Goal: Find specific page/section: Find specific page/section

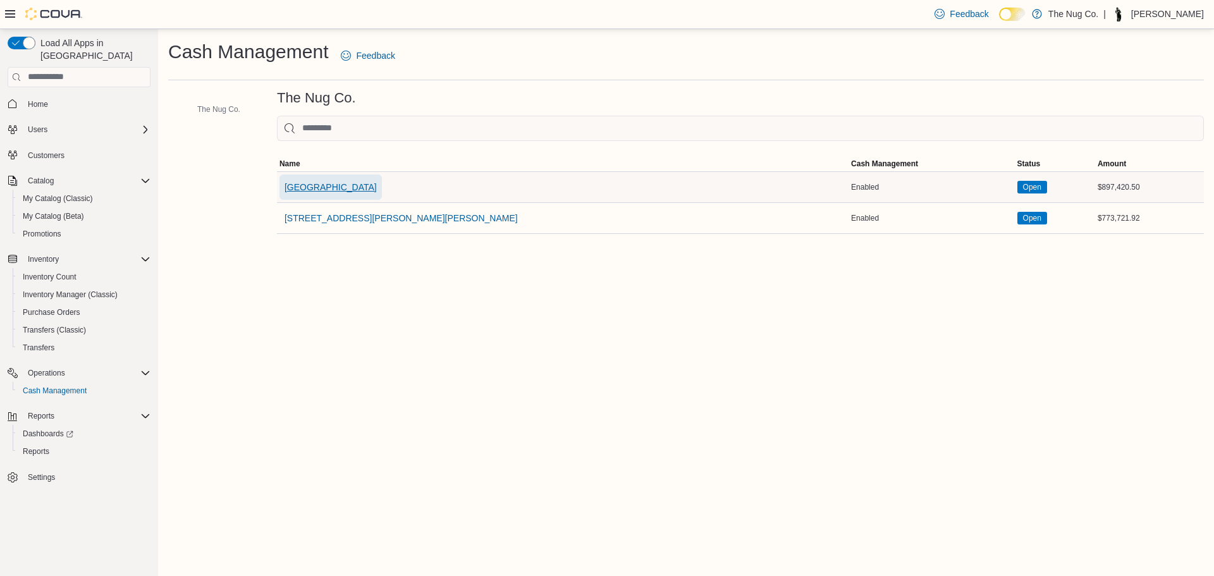
click at [291, 190] on span "1213 Dundas Street West" at bounding box center [331, 187] width 92 height 13
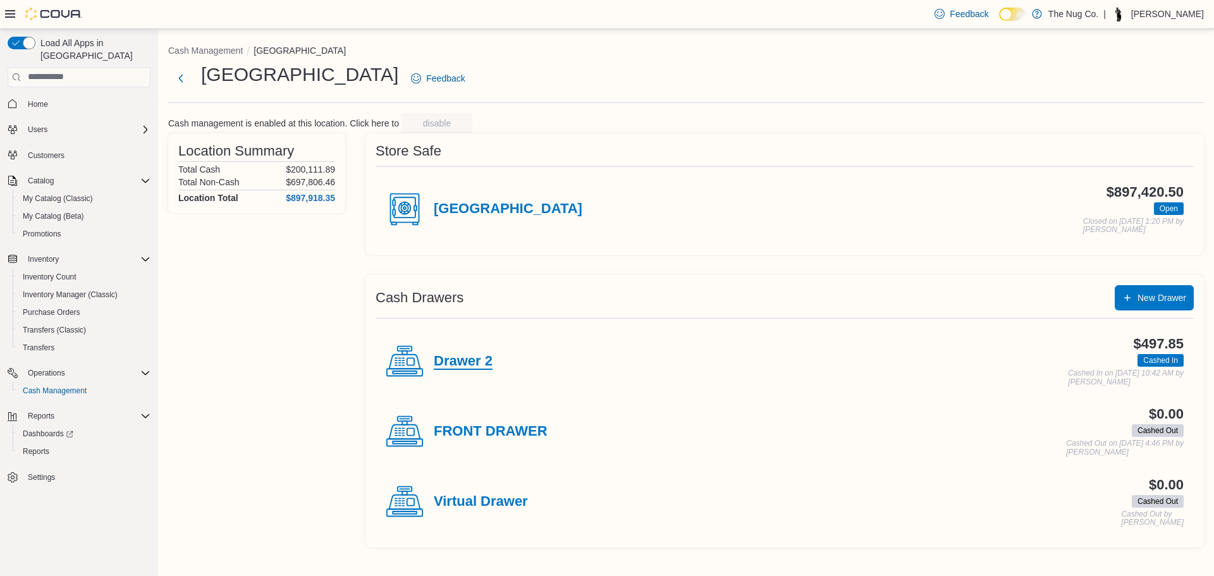
click at [454, 369] on h4 "Drawer 2" at bounding box center [463, 361] width 59 height 16
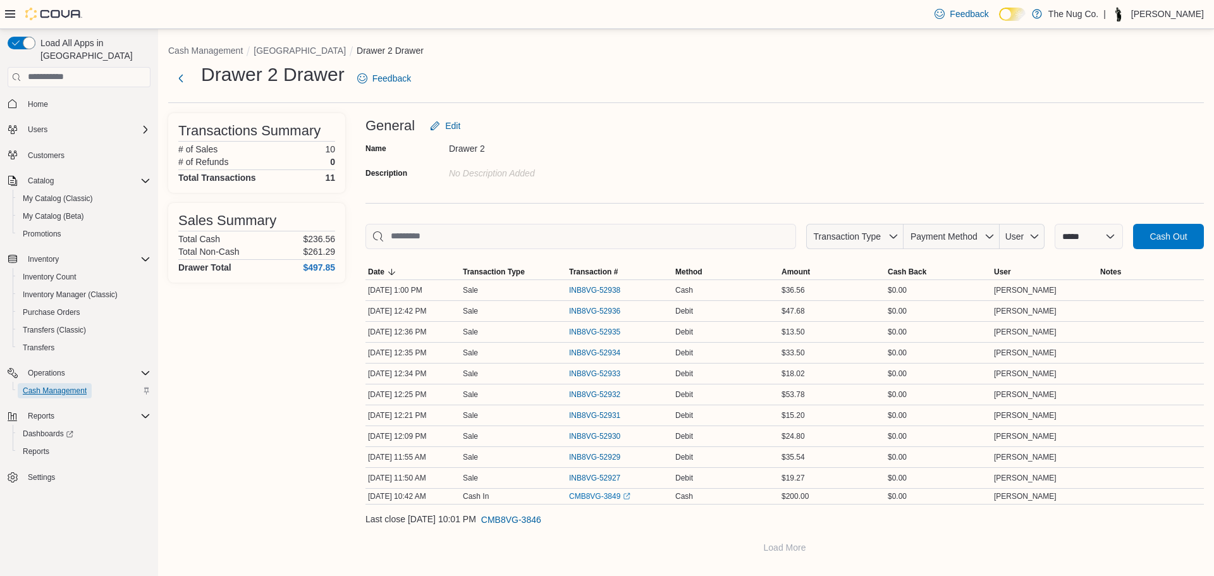
click at [49, 386] on span "Cash Management" at bounding box center [55, 391] width 64 height 10
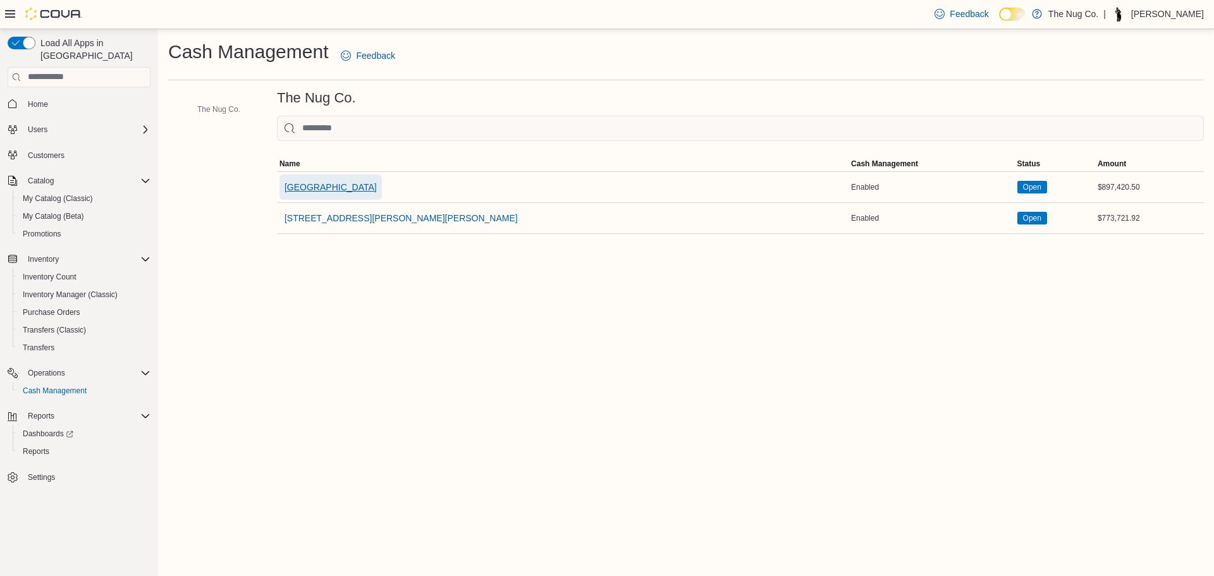
click at [316, 190] on span "1213 Dundas Street West" at bounding box center [331, 187] width 92 height 13
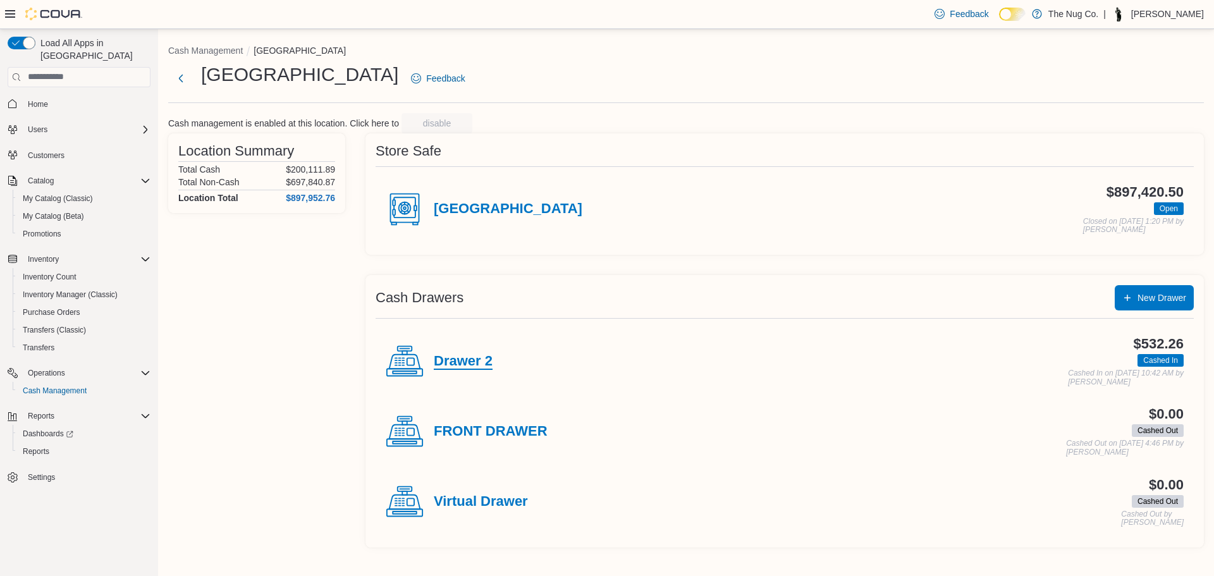
click at [478, 355] on h4 "Drawer 2" at bounding box center [463, 361] width 59 height 16
